Goal: Information Seeking & Learning: Learn about a topic

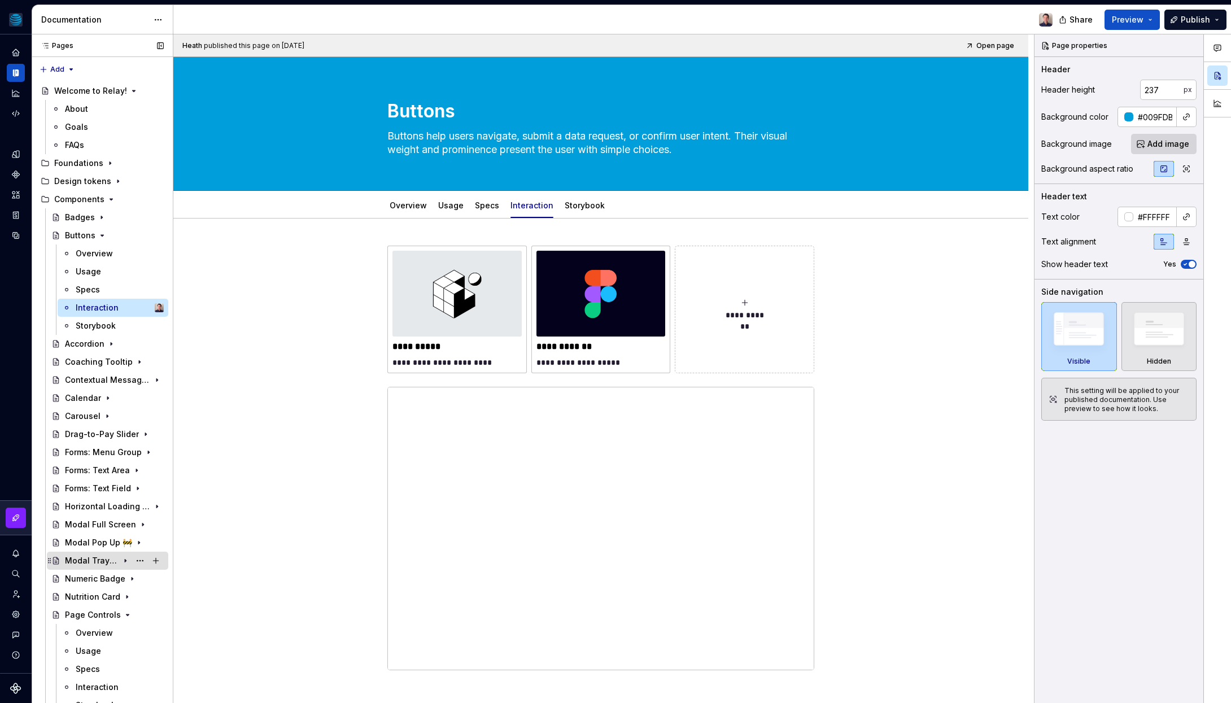
click at [87, 559] on div "Modal Tray 🚧" at bounding box center [92, 560] width 54 height 11
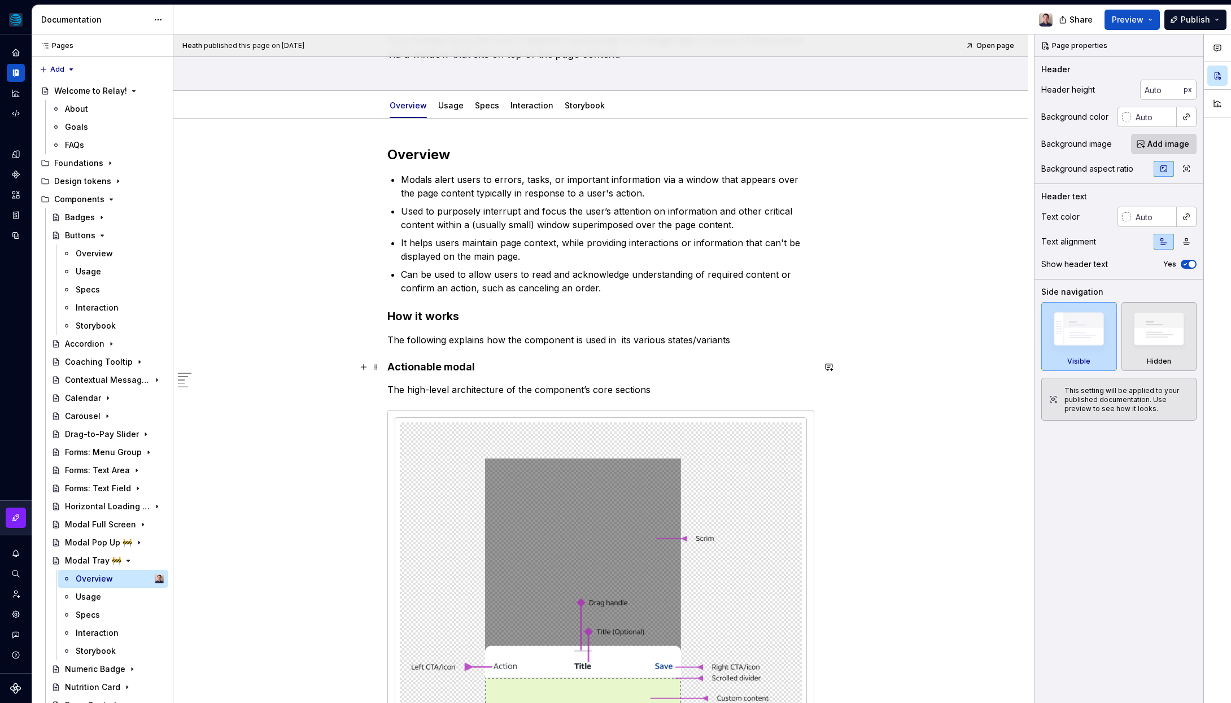
scroll to position [28, 0]
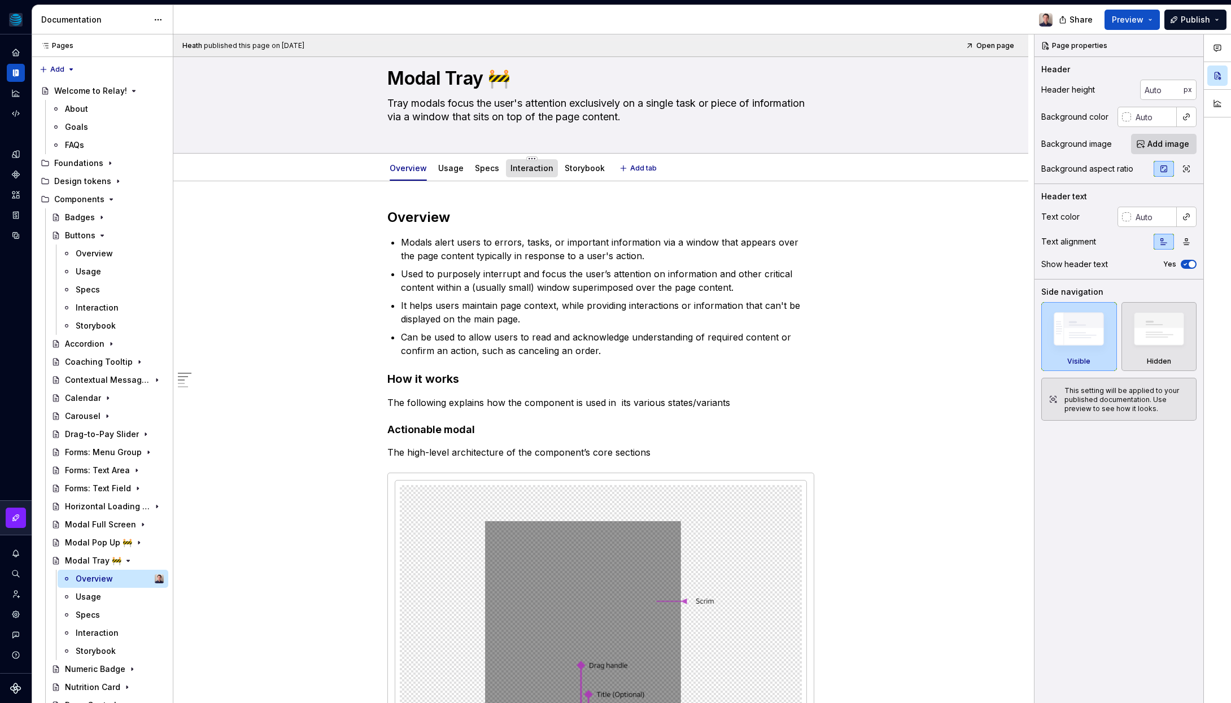
click at [530, 165] on link "Interaction" at bounding box center [531, 168] width 43 height 10
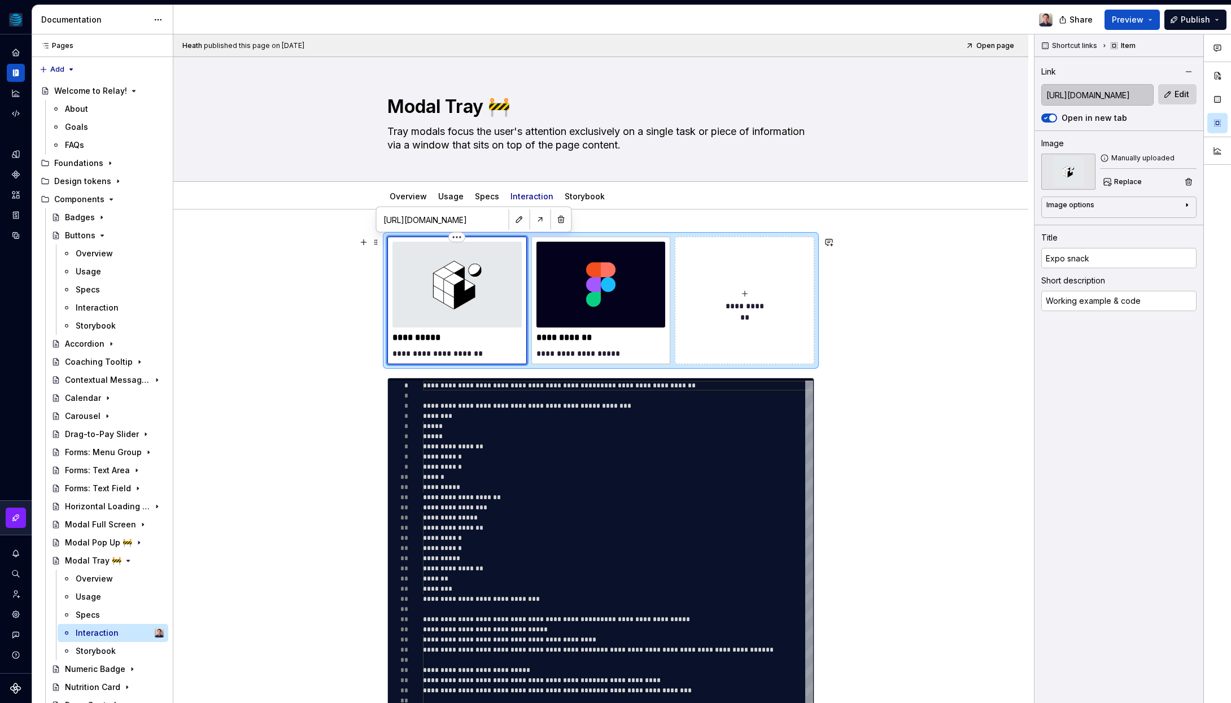
click at [489, 299] on img at bounding box center [456, 285] width 129 height 86
click at [532, 223] on button "button" at bounding box center [540, 220] width 16 height 16
type textarea "*"
